Goal: Navigation & Orientation: Find specific page/section

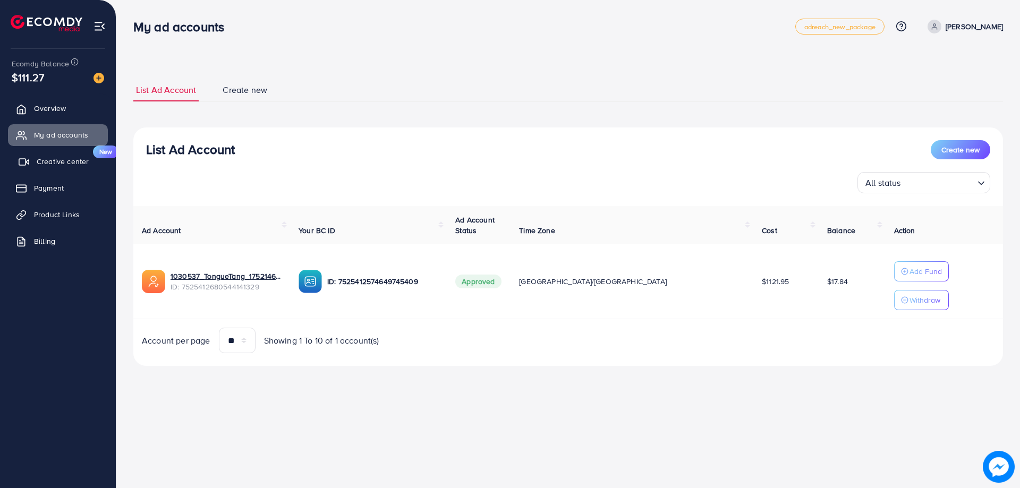
click at [61, 156] on link "Creative center New" at bounding box center [58, 161] width 100 height 21
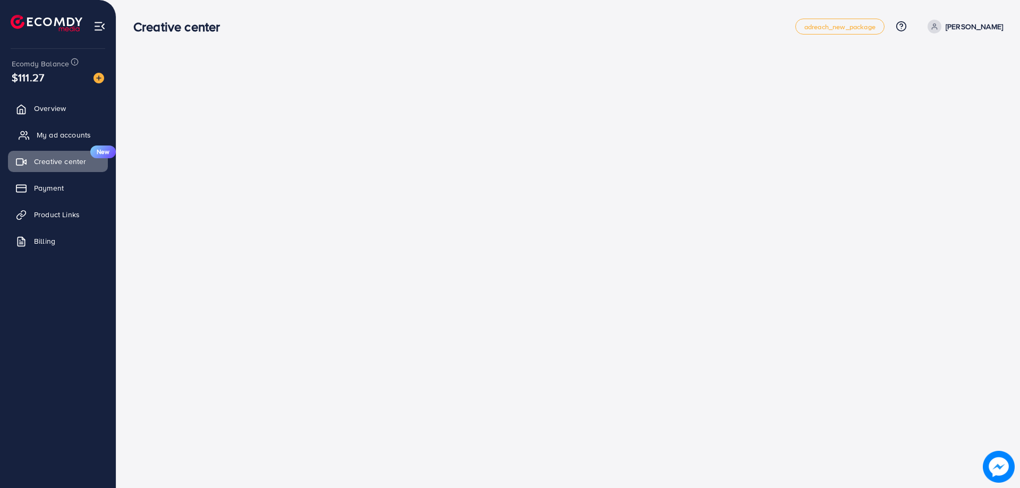
click at [63, 134] on span "My ad accounts" at bounding box center [64, 135] width 54 height 11
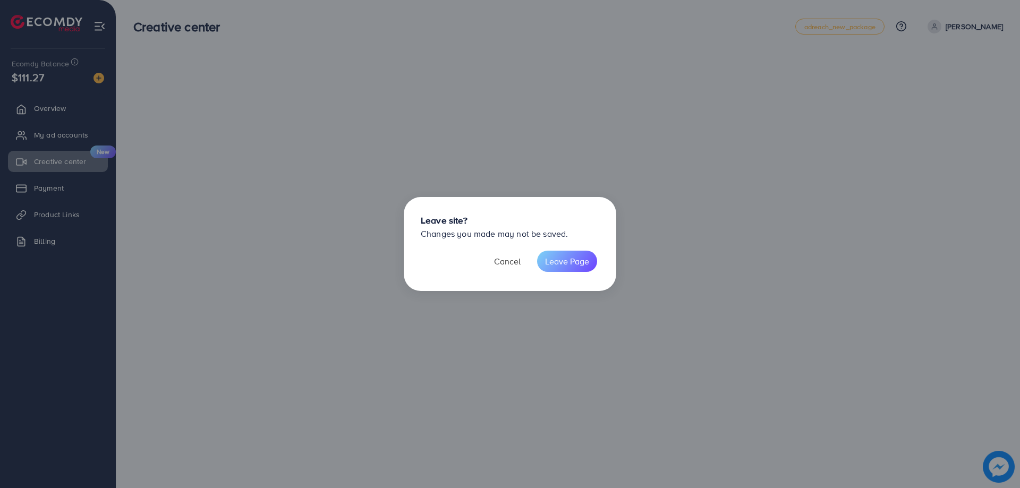
click at [496, 254] on button "Cancel" at bounding box center [507, 261] width 42 height 21
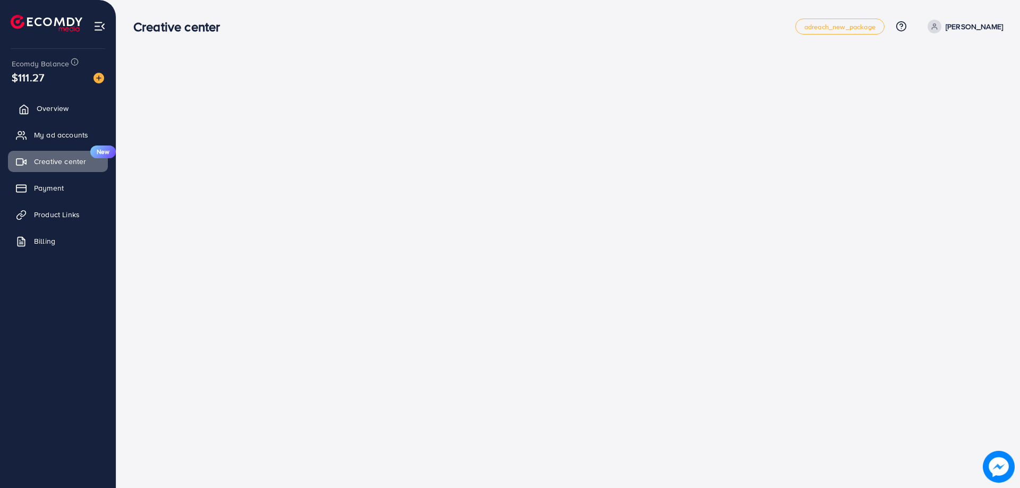
click at [46, 107] on span "Overview" at bounding box center [53, 108] width 32 height 11
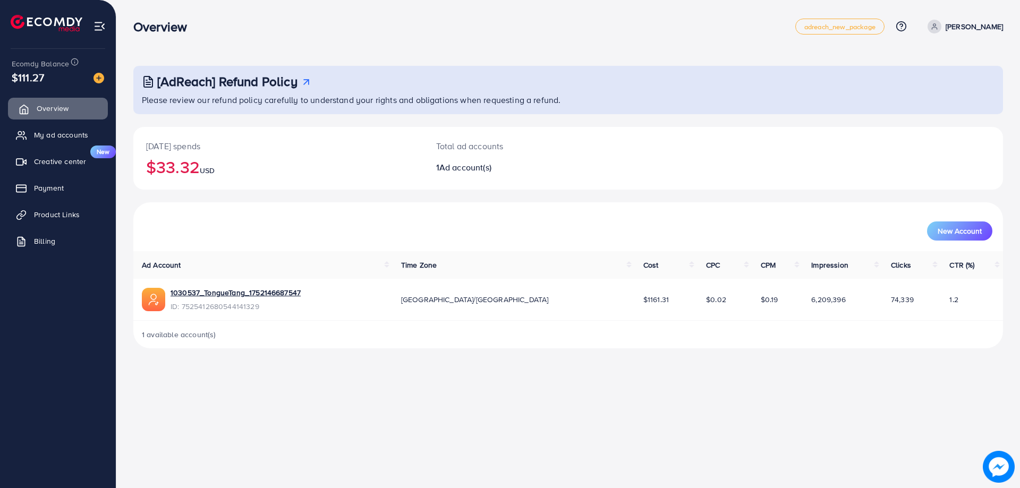
click at [48, 112] on span "Overview" at bounding box center [53, 108] width 32 height 11
click at [53, 118] on link "Overview" at bounding box center [58, 108] width 100 height 21
click at [53, 129] on link "My ad accounts" at bounding box center [58, 134] width 100 height 21
